Goal: Task Accomplishment & Management: Use online tool/utility

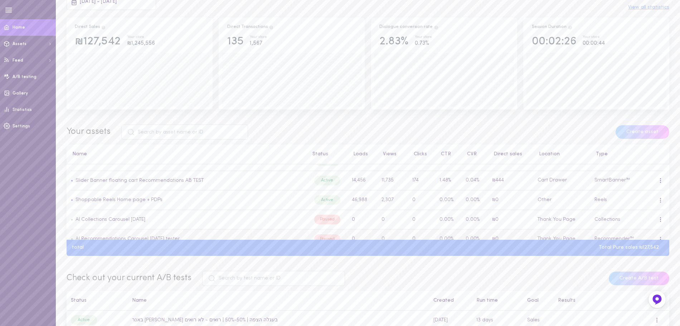
scroll to position [179, 0]
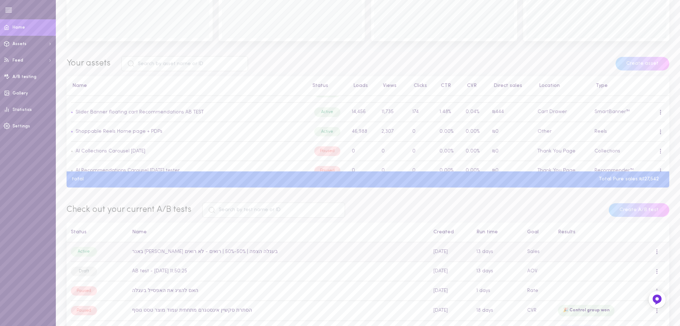
click at [186, 254] on td "באנר [PERSON_NAME] בעגלה הצפה | 50%-50% | רואים - לא רואים" at bounding box center [278, 252] width 301 height 20
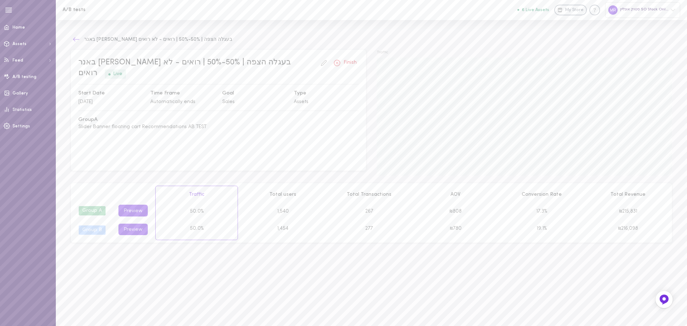
click at [74, 38] on icon at bounding box center [76, 39] width 7 height 7
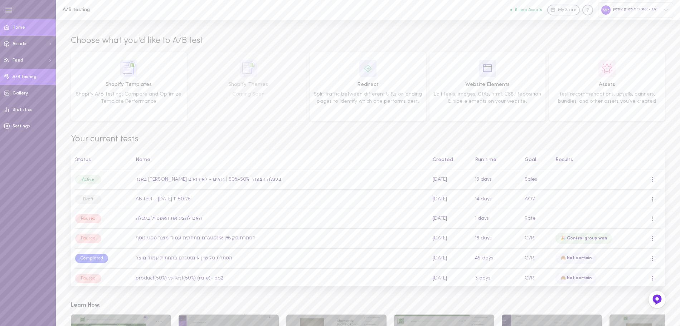
click at [22, 26] on span "Home" at bounding box center [19, 27] width 13 height 4
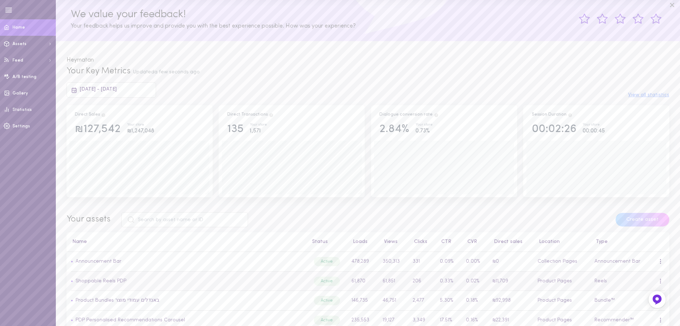
scroll to position [36, 0]
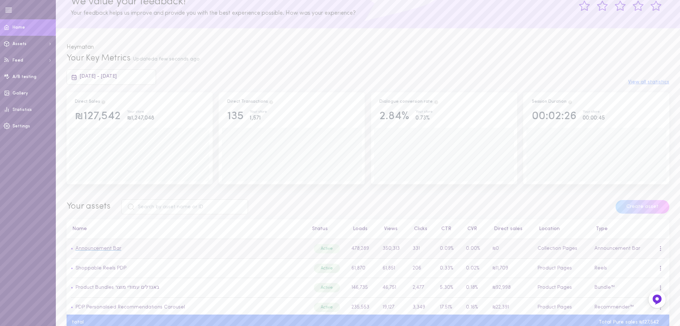
click at [102, 251] on link "Announcement Bar" at bounding box center [99, 248] width 46 height 5
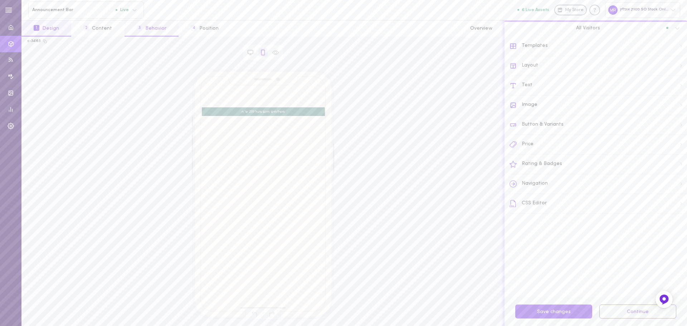
click at [154, 29] on button "3 Behavior" at bounding box center [152, 28] width 54 height 16
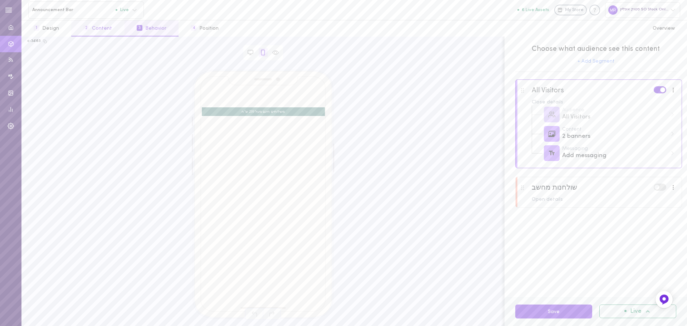
click at [107, 25] on button "2 Content" at bounding box center [97, 28] width 53 height 16
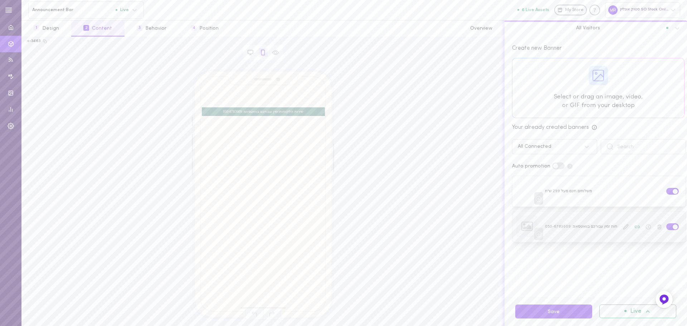
click at [539, 234] on icon at bounding box center [539, 235] width 6 height 6
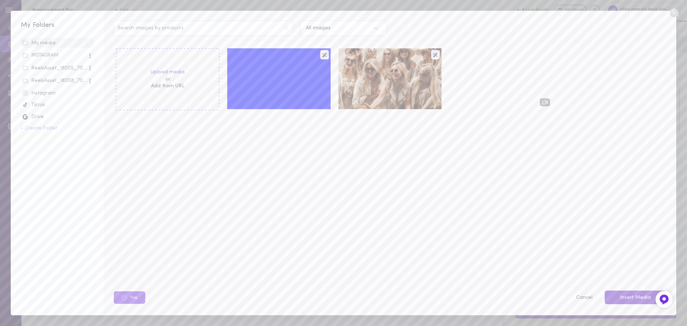
click at [647, 296] on button "Insert Media" at bounding box center [636, 298] width 62 height 14
click at [674, 12] on icon at bounding box center [674, 13] width 9 height 9
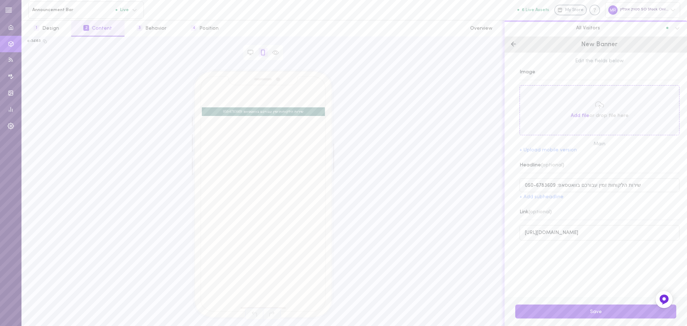
click at [515, 43] on icon at bounding box center [513, 43] width 7 height 7
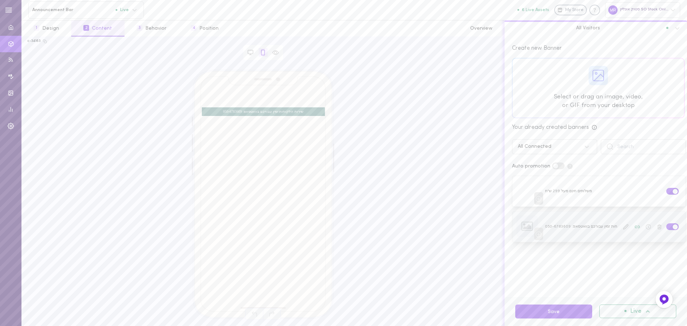
click at [575, 228] on div at bounding box center [599, 227] width 173 height 30
click at [581, 225] on div at bounding box center [599, 227] width 173 height 30
click at [538, 233] on icon at bounding box center [539, 235] width 6 height 6
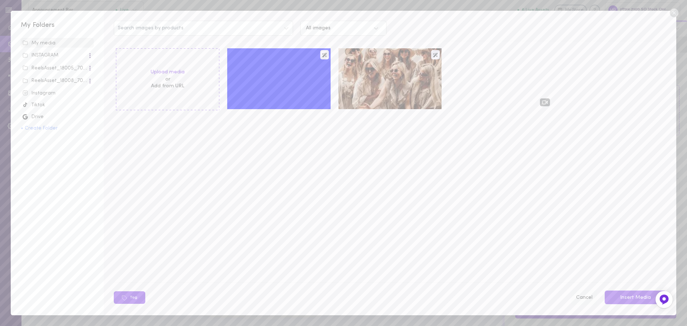
click at [591, 295] on button "Cancel" at bounding box center [584, 297] width 25 height 15
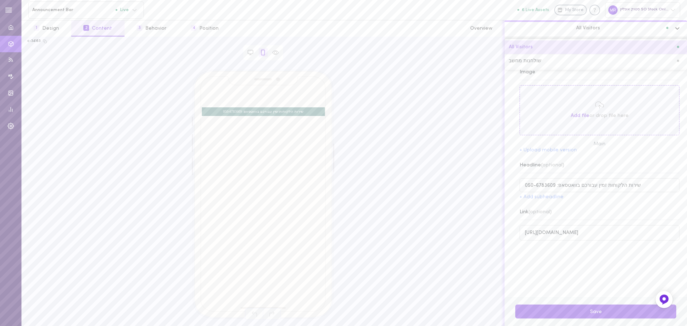
click at [679, 28] on icon at bounding box center [677, 28] width 4 height 3
click at [512, 41] on icon at bounding box center [513, 43] width 7 height 7
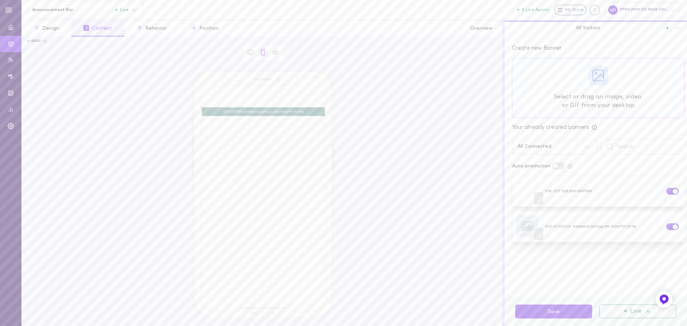
click at [580, 87] on div at bounding box center [599, 87] width 172 height 59
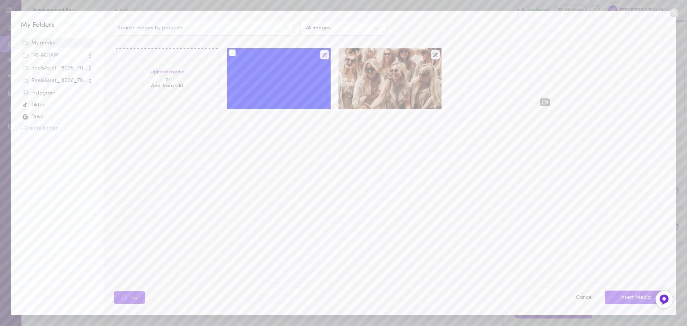
click at [323, 56] on icon at bounding box center [324, 55] width 5 height 4
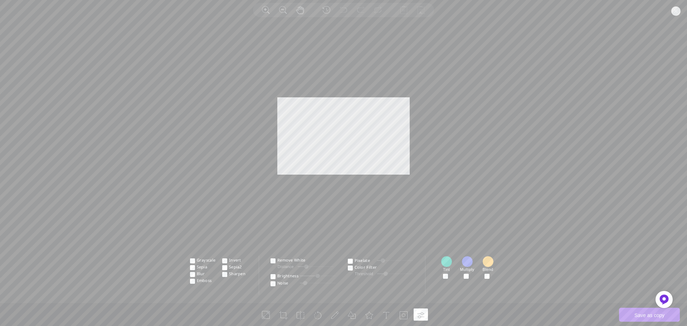
click at [465, 260] on div at bounding box center [467, 261] width 11 height 11
click at [484, 222] on input "#ffffff" at bounding box center [486, 224] width 6 height 6
click at [443, 259] on div at bounding box center [446, 261] width 11 height 11
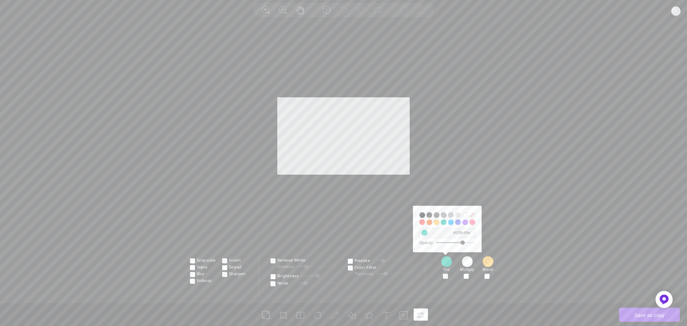
click at [465, 214] on input "#ffffff" at bounding box center [465, 215] width 6 height 6
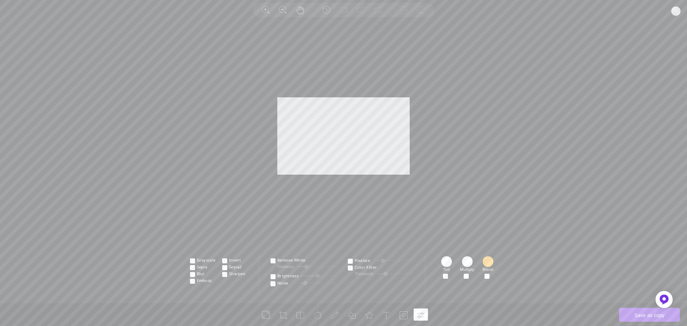
click at [487, 259] on div at bounding box center [487, 261] width 11 height 11
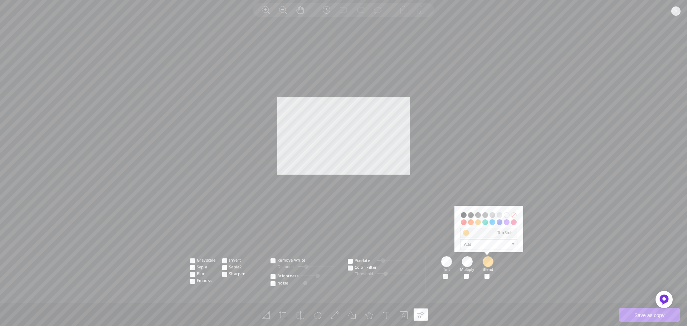
click at [508, 215] on input "#ffffff" at bounding box center [507, 215] width 6 height 6
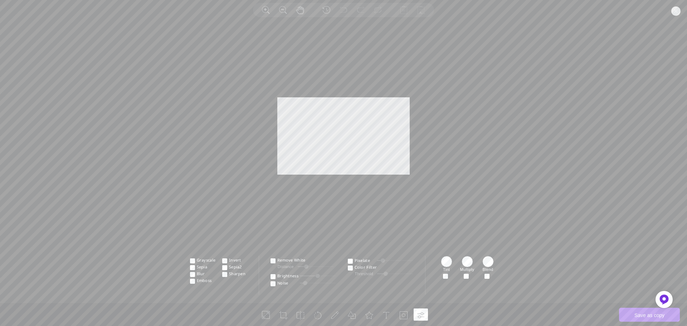
click at [490, 182] on div at bounding box center [343, 163] width 687 height 280
click at [592, 228] on div at bounding box center [343, 163] width 687 height 280
drag, startPoint x: 385, startPoint y: 274, endPoint x: 366, endPoint y: 273, distance: 19.0
click at [366, 273] on div "Threshold" at bounding box center [384, 272] width 58 height 7
drag, startPoint x: 379, startPoint y: 274, endPoint x: 447, endPoint y: 270, distance: 67.7
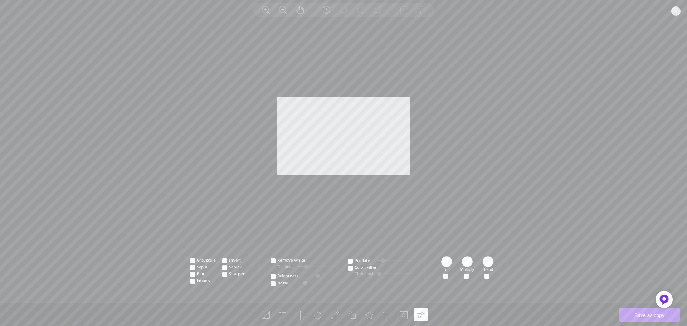
click at [447, 270] on ul "Grayscale Invert [GEOGRAPHIC_DATA] Sepia2 Blur Sharpen Emboss" at bounding box center [343, 275] width 687 height 39
drag, startPoint x: 411, startPoint y: 275, endPoint x: 393, endPoint y: 274, distance: 18.0
click at [393, 274] on div at bounding box center [393, 274] width 4 height 4
click at [675, 9] on circle at bounding box center [675, 10] width 9 height 9
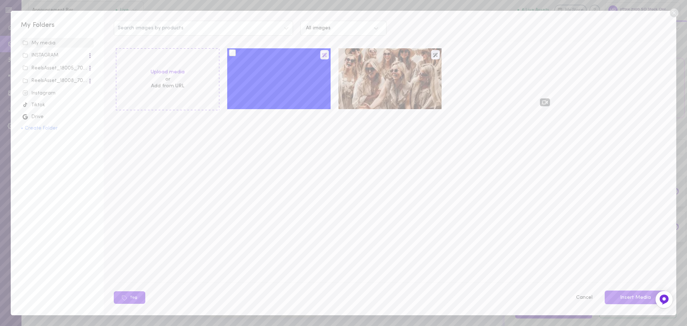
click at [326, 54] on icon at bounding box center [324, 55] width 5 height 4
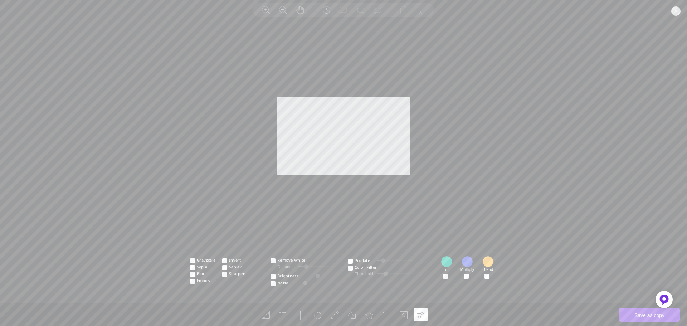
click at [465, 256] on div at bounding box center [467, 261] width 11 height 11
click at [469, 272] on input "checkbox" at bounding box center [466, 274] width 5 height 5
click at [471, 275] on span at bounding box center [471, 274] width 0 height 5
click at [468, 275] on input "checkbox" at bounding box center [466, 274] width 5 height 5
click at [471, 276] on span at bounding box center [471, 274] width 0 height 5
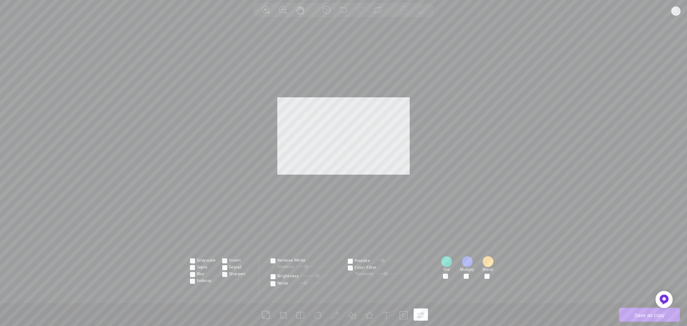
click at [468, 276] on input "checkbox" at bounding box center [466, 274] width 5 height 5
checkbox input "true"
click at [470, 258] on div at bounding box center [467, 261] width 11 height 11
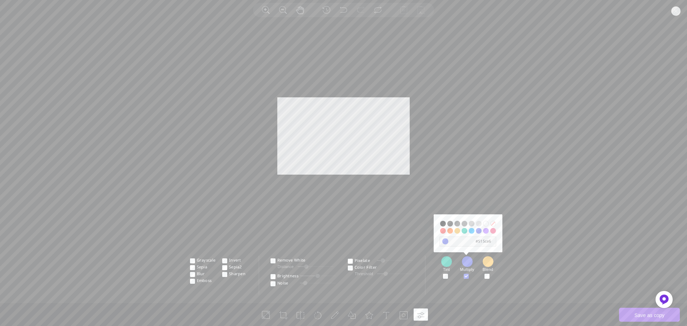
click at [485, 222] on input "#ffffff" at bounding box center [486, 224] width 6 height 6
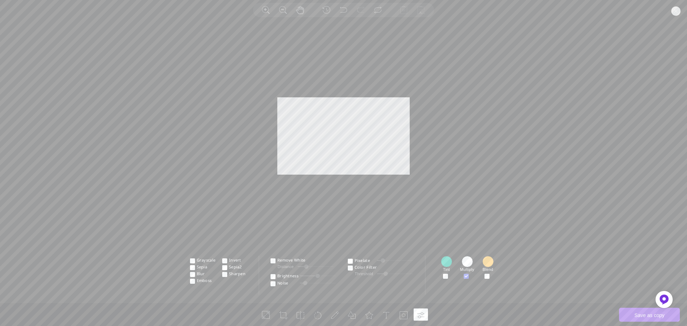
click at [374, 145] on div at bounding box center [343, 163] width 687 height 280
drag, startPoint x: 276, startPoint y: 97, endPoint x: 422, endPoint y: 194, distance: 175.8
click at [404, 180] on div at bounding box center [343, 163] width 687 height 280
click at [450, 274] on span at bounding box center [450, 274] width 0 height 5
click at [445, 274] on input "checkbox" at bounding box center [445, 274] width 5 height 5
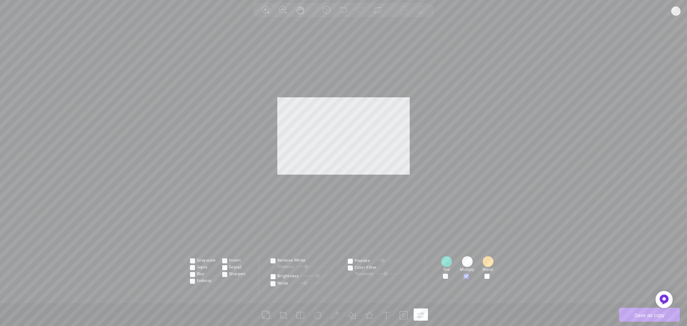
checkbox input "true"
click at [471, 277] on span at bounding box center [471, 274] width 0 height 5
click at [467, 277] on input "checkbox" at bounding box center [466, 274] width 5 height 5
checkbox input "false"
click at [491, 277] on span at bounding box center [491, 274] width 0 height 5
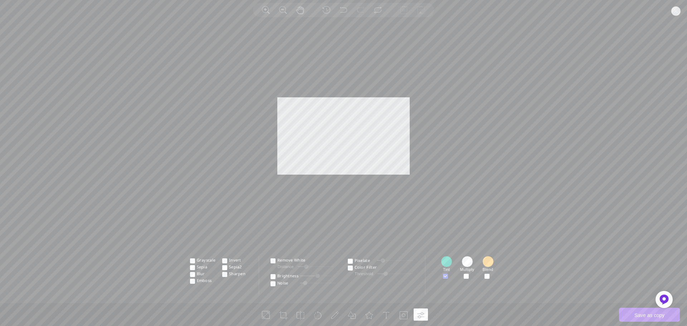
click at [487, 277] on input "checkbox" at bounding box center [487, 274] width 5 height 5
checkbox input "true"
click at [471, 277] on span at bounding box center [471, 274] width 0 height 5
click at [466, 277] on input "checkbox" at bounding box center [466, 274] width 5 height 5
checkbox input "true"
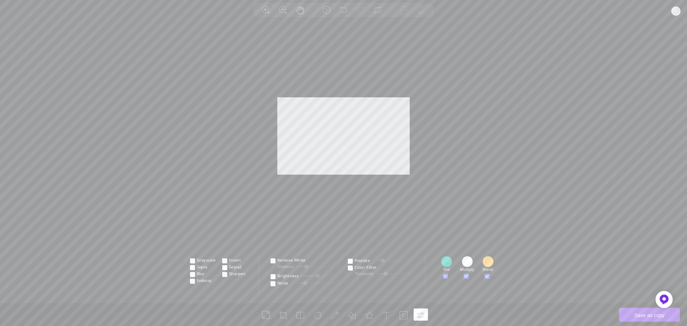
click at [450, 277] on span at bounding box center [450, 274] width 0 height 5
click at [446, 277] on input "checkbox" at bounding box center [445, 274] width 5 height 5
checkbox input "false"
click at [491, 277] on span at bounding box center [491, 274] width 0 height 5
click at [487, 277] on input "checkbox" at bounding box center [487, 274] width 5 height 5
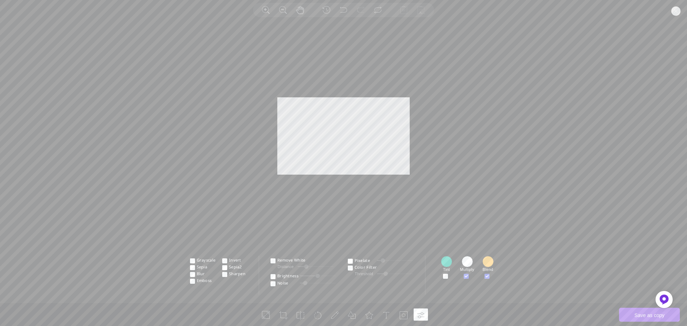
checkbox input "false"
click at [466, 267] on div at bounding box center [467, 261] width 11 height 11
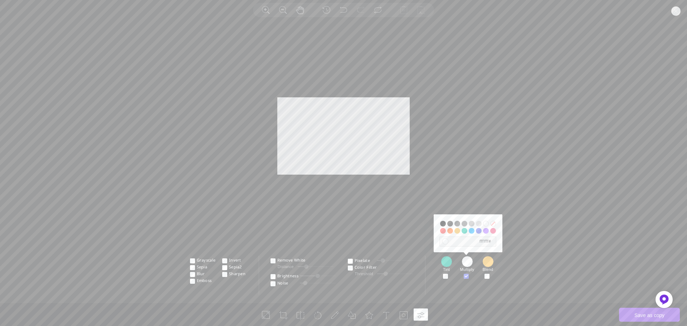
click at [444, 241] on span "#ffffff" at bounding box center [445, 241] width 6 height 6
click at [461, 183] on div at bounding box center [343, 163] width 687 height 280
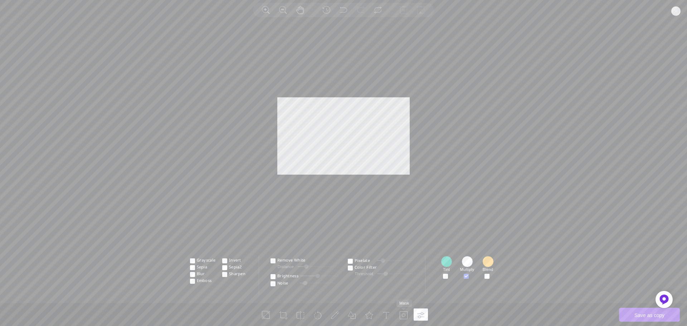
click at [399, 315] on li at bounding box center [404, 315] width 14 height 12
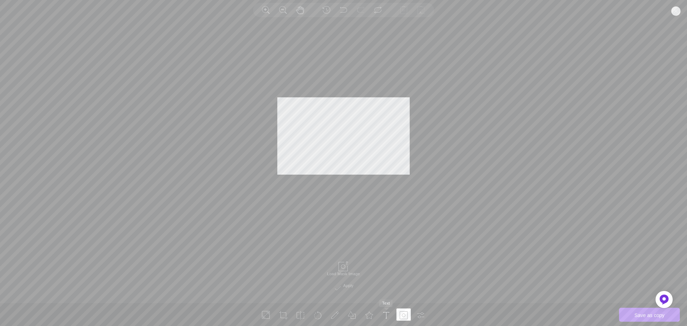
click at [389, 314] on icon at bounding box center [386, 315] width 9 height 9
click at [370, 316] on icon at bounding box center [369, 315] width 9 height 9
click at [356, 316] on li at bounding box center [352, 315] width 14 height 12
click at [338, 316] on icon at bounding box center [335, 315] width 9 height 9
click at [368, 264] on div at bounding box center [368, 265] width 11 height 11
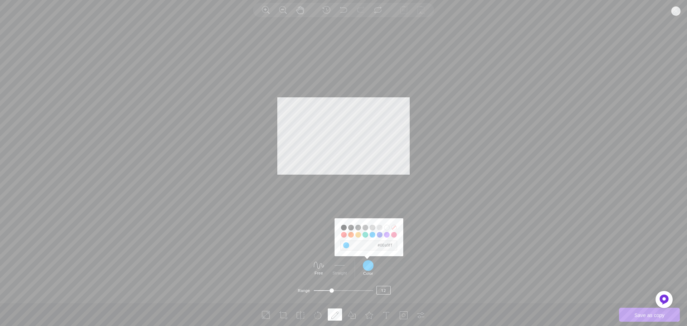
click at [387, 228] on input "#ffffff" at bounding box center [387, 228] width 6 height 6
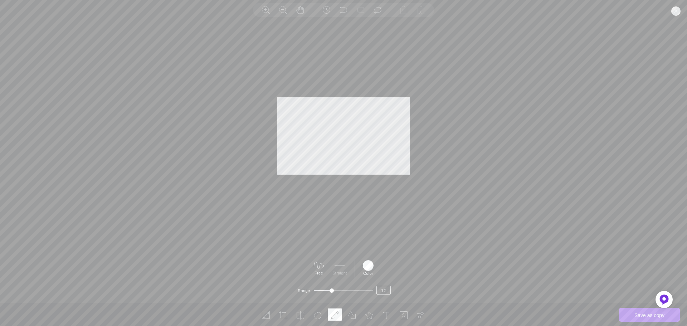
drag, startPoint x: 340, startPoint y: 291, endPoint x: 387, endPoint y: 292, distance: 46.9
click at [387, 292] on li "Range 12" at bounding box center [344, 286] width 686 height 16
click at [318, 316] on icon at bounding box center [318, 315] width 9 height 9
click at [298, 313] on icon at bounding box center [300, 315] width 9 height 9
click at [280, 314] on icon at bounding box center [283, 315] width 9 height 9
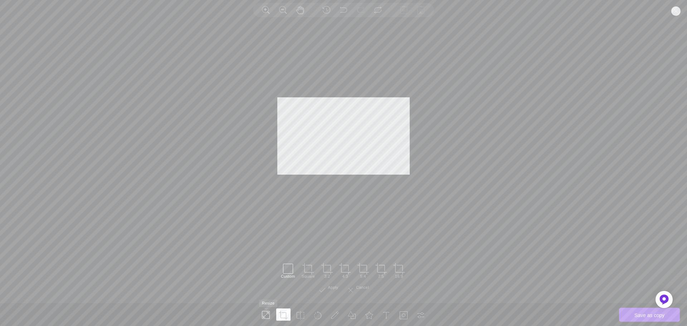
click at [267, 313] on icon at bounding box center [266, 315] width 9 height 9
type input "370"
type input "216"
click at [324, 319] on li at bounding box center [318, 315] width 14 height 12
click at [334, 320] on li at bounding box center [335, 315] width 14 height 12
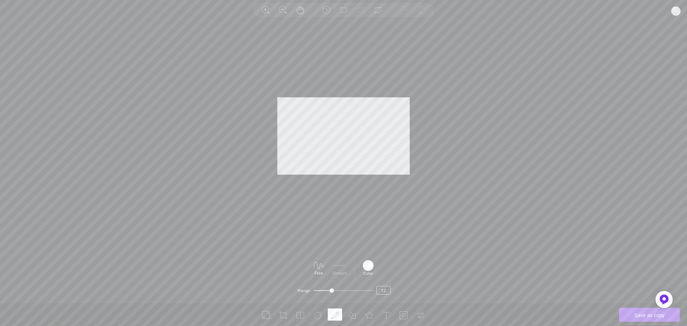
click at [372, 265] on div at bounding box center [368, 265] width 11 height 11
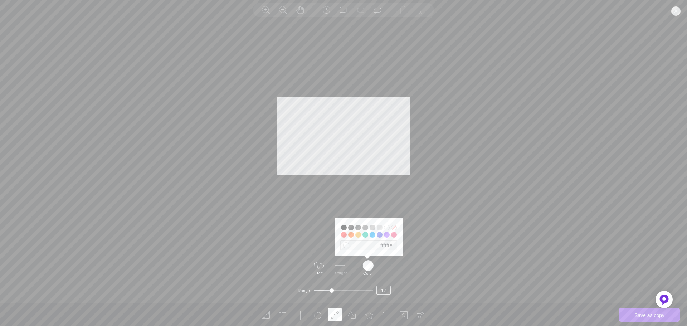
click at [461, 181] on div at bounding box center [343, 163] width 687 height 280
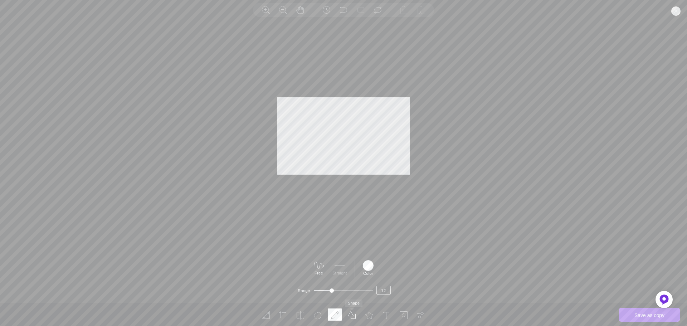
click at [355, 315] on use at bounding box center [352, 316] width 8 height 8
click at [375, 265] on div at bounding box center [371, 265] width 11 height 11
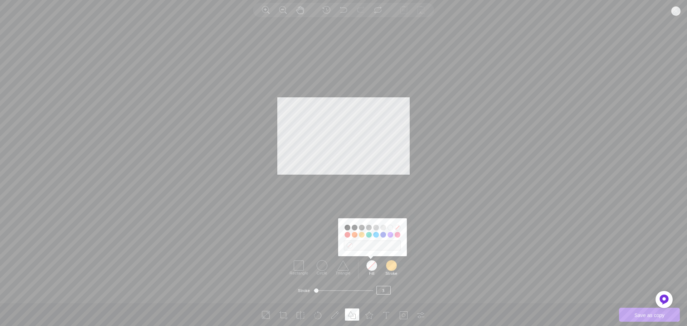
click at [418, 260] on ul "Rectangle Circle Triangle #000000 #2a2a2a #545454 #7e7e7e #a8a8a8 #d2d2d2 #ffff…" at bounding box center [343, 277] width 687 height 35
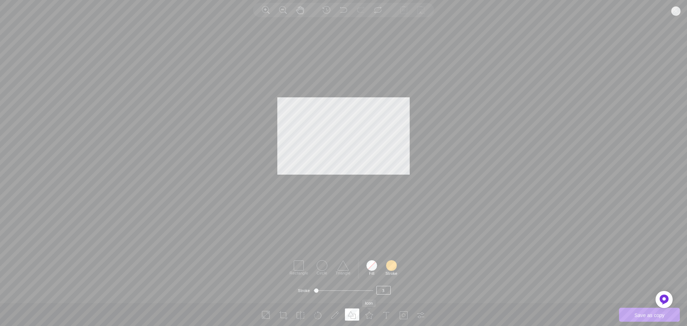
click at [376, 313] on li at bounding box center [369, 315] width 14 height 12
click at [403, 316] on icon at bounding box center [403, 315] width 9 height 9
click at [384, 314] on icon at bounding box center [386, 315] width 9 height 9
click at [401, 314] on icon at bounding box center [403, 315] width 9 height 9
click at [422, 315] on icon at bounding box center [421, 315] width 9 height 9
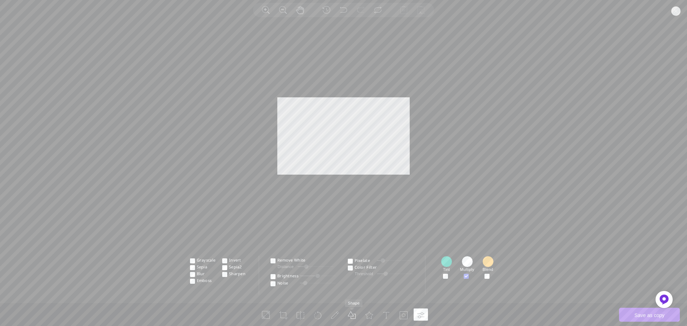
click at [349, 316] on use at bounding box center [352, 316] width 8 height 8
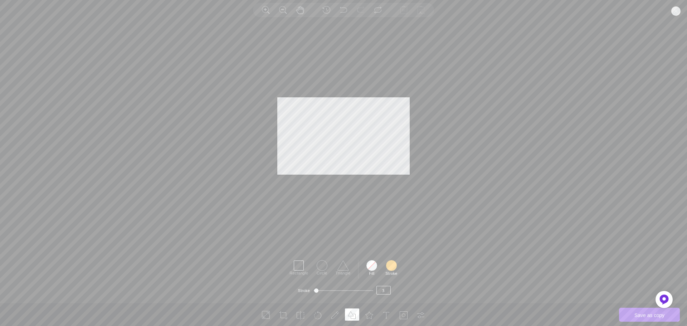
click at [299, 270] on icon at bounding box center [298, 265] width 11 height 11
click at [373, 266] on div at bounding box center [371, 265] width 11 height 11
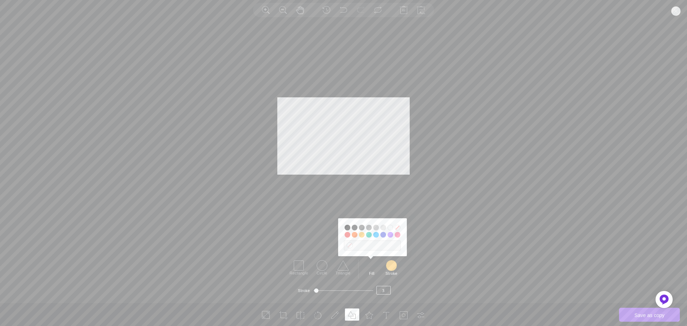
click at [390, 226] on input "#ffffff" at bounding box center [391, 228] width 6 height 6
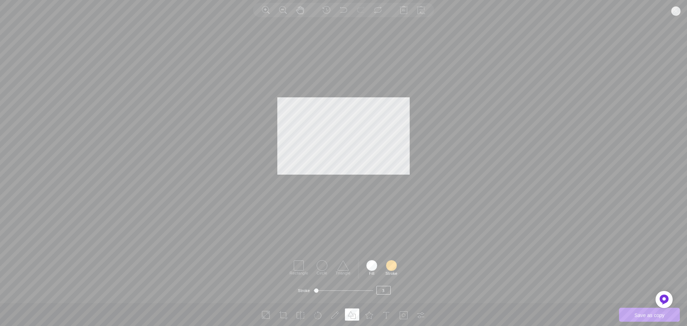
click at [254, 134] on div at bounding box center [343, 163] width 687 height 280
click at [339, 225] on div at bounding box center [343, 163] width 687 height 280
click at [370, 265] on div at bounding box center [371, 265] width 11 height 11
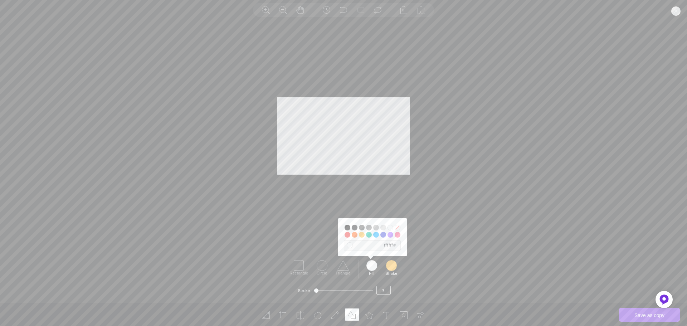
click at [391, 228] on input "#ffffff" at bounding box center [391, 228] width 6 height 6
click at [375, 195] on div at bounding box center [343, 163] width 687 height 280
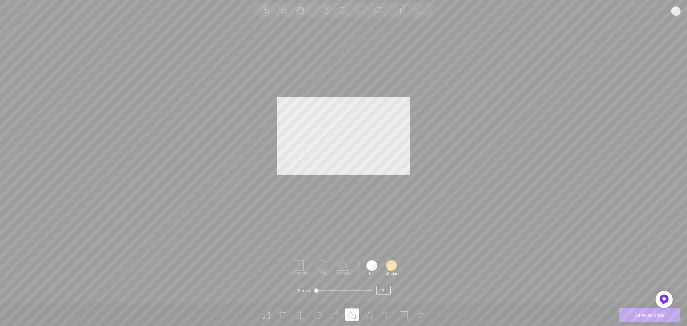
click at [273, 174] on div at bounding box center [343, 163] width 687 height 280
click at [411, 125] on div at bounding box center [343, 163] width 687 height 280
click at [275, 148] on div at bounding box center [343, 163] width 687 height 280
click at [343, 184] on div at bounding box center [343, 163] width 687 height 280
click at [535, 160] on div at bounding box center [343, 163] width 687 height 280
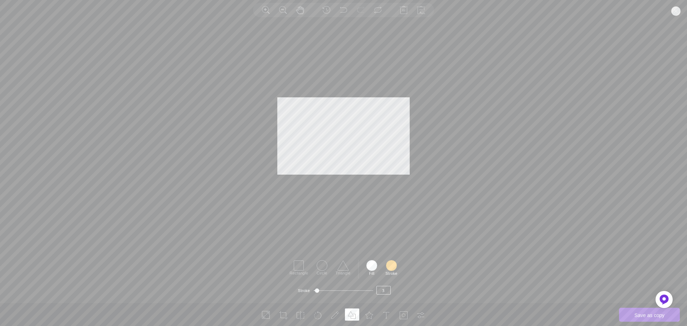
click at [638, 314] on button "Save as copy" at bounding box center [649, 315] width 61 height 14
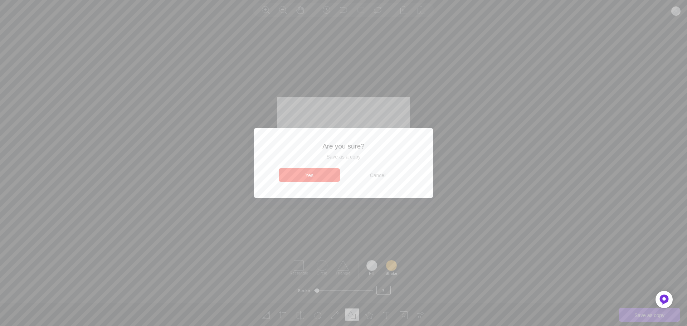
click at [312, 176] on button "Yes" at bounding box center [309, 175] width 61 height 14
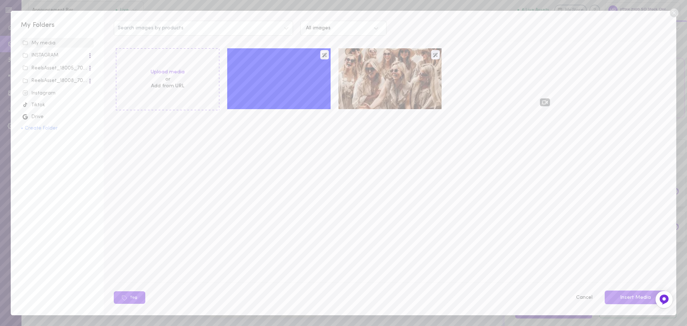
click at [315, 171] on div "Upload media or Add from URL" at bounding box center [393, 160] width 558 height 228
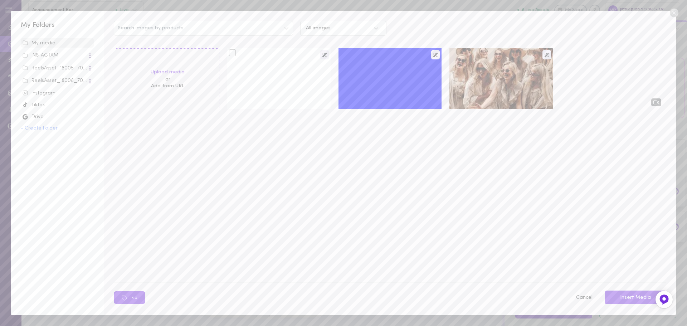
click at [286, 82] on div at bounding box center [278, 78] width 103 height 61
click at [623, 295] on button "Insert Media" at bounding box center [636, 298] width 62 height 14
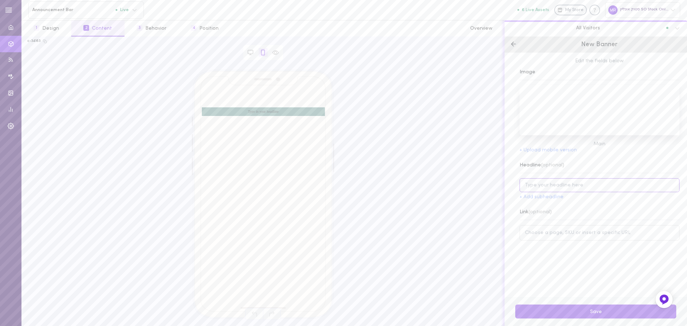
click at [591, 180] on input at bounding box center [600, 185] width 160 height 14
type input "ל"
type input "הנציגים שלנו זמינים עבורכם בימים א-ה [PERSON_NAME] 9:00-16:00 בטלפון 076-5409007"
click at [590, 307] on button "Save" at bounding box center [595, 312] width 161 height 14
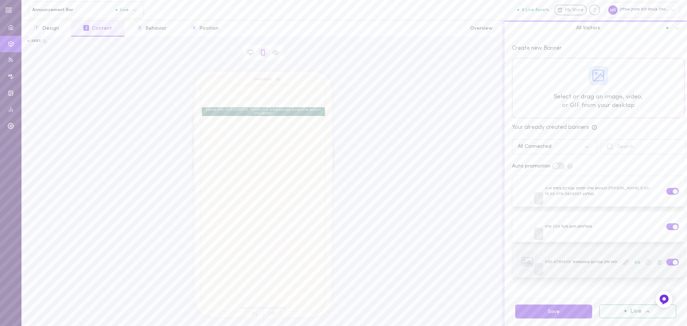
click at [671, 265] on div at bounding box center [599, 262] width 173 height 30
click at [673, 262] on span at bounding box center [675, 262] width 5 height 5
click at [0, 0] on input "checkbox" at bounding box center [0, 0] width 0 height 0
click at [558, 315] on button "Save" at bounding box center [553, 312] width 77 height 14
click at [540, 317] on button "Save" at bounding box center [553, 312] width 77 height 14
